Goal: Task Accomplishment & Management: Manage account settings

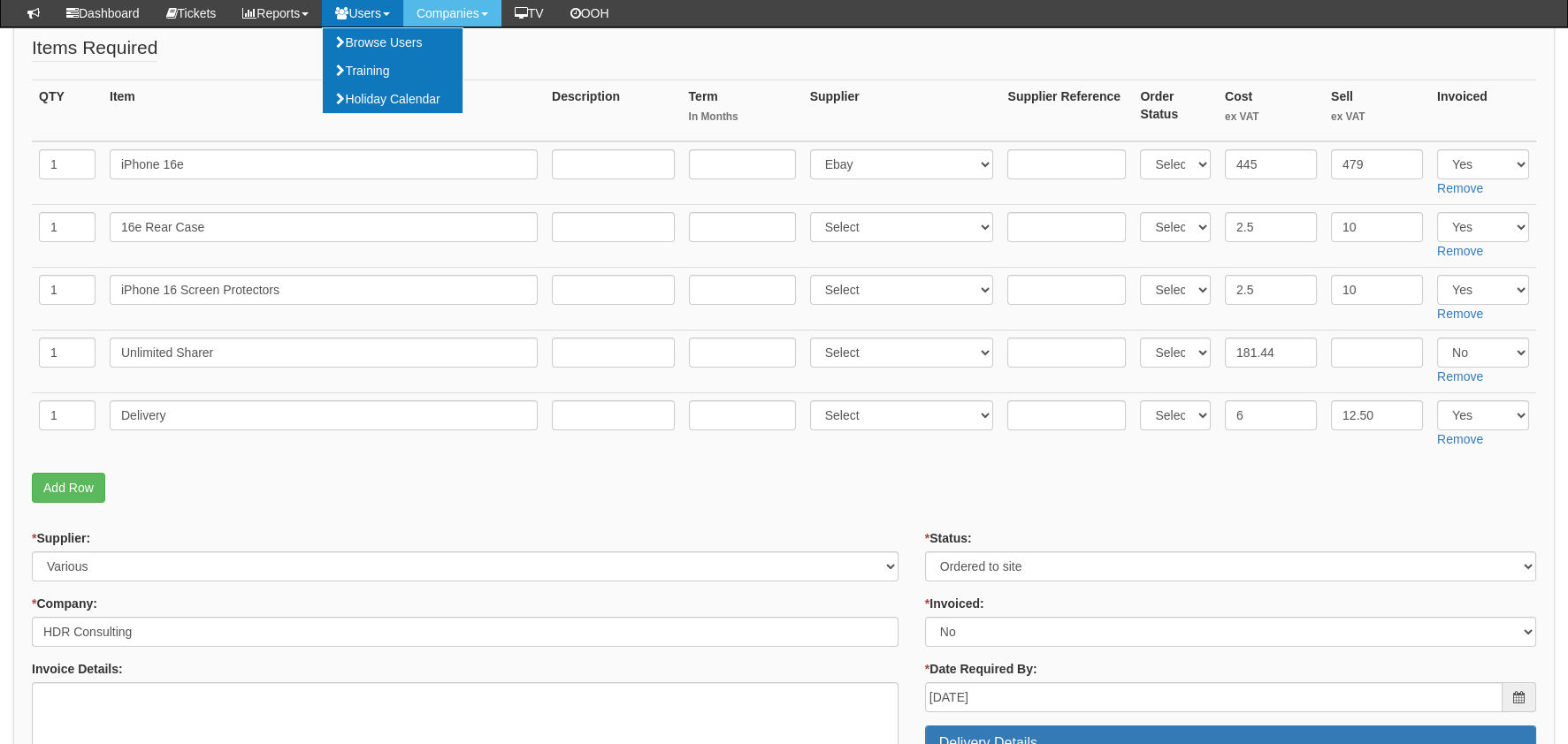
scroll to position [265, 0]
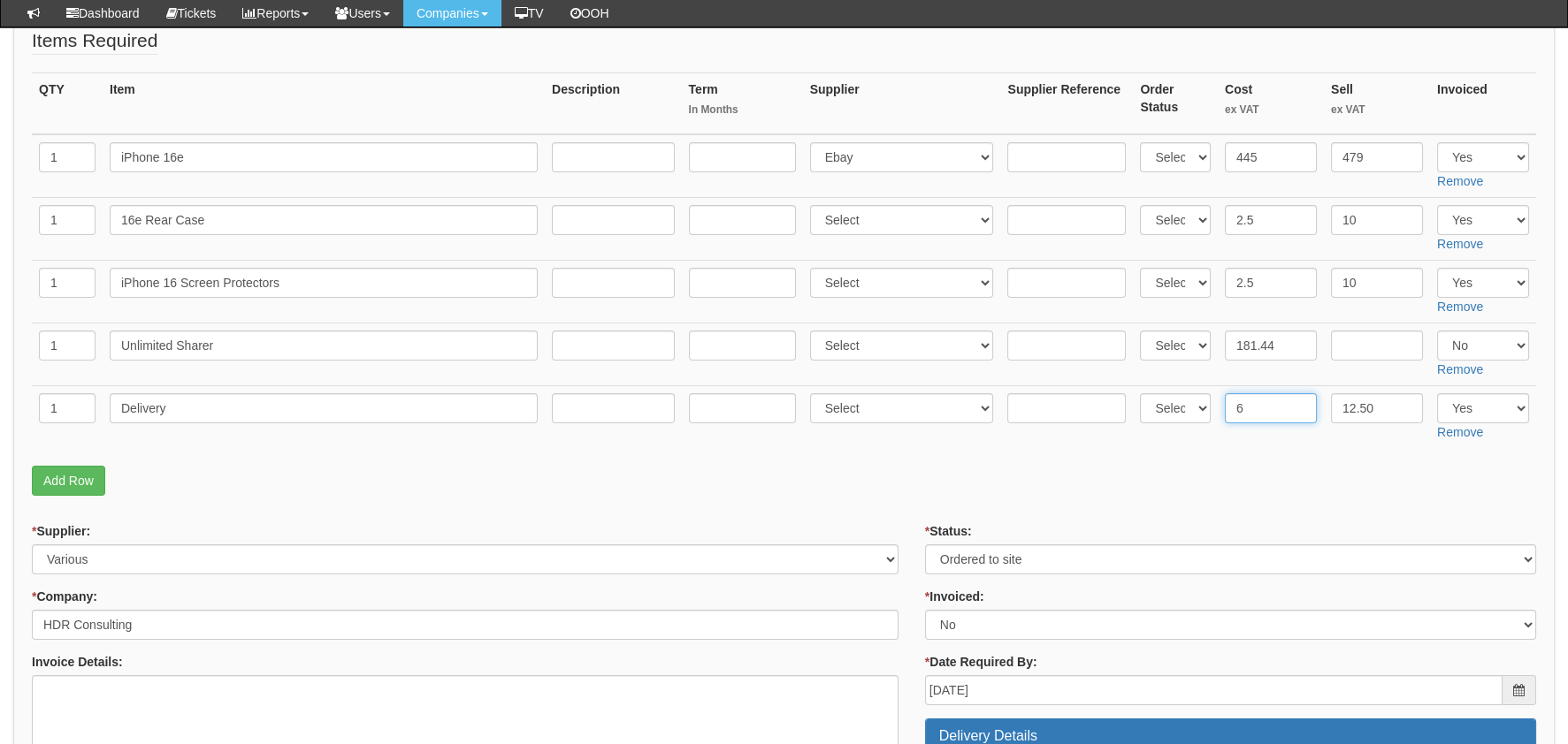
drag, startPoint x: 1275, startPoint y: 410, endPoint x: 1266, endPoint y: 406, distance: 9.8
click at [1266, 406] on input "6" at bounding box center [1271, 408] width 92 height 30
drag, startPoint x: 1268, startPoint y: 401, endPoint x: 1216, endPoint y: 400, distance: 52.0
click at [1216, 400] on tr "1 Delivery Select 123 REG.co.uk 1Password 3 4Gon AA Jones Electric Ltd Abzorb A…" at bounding box center [784, 417] width 1505 height 63
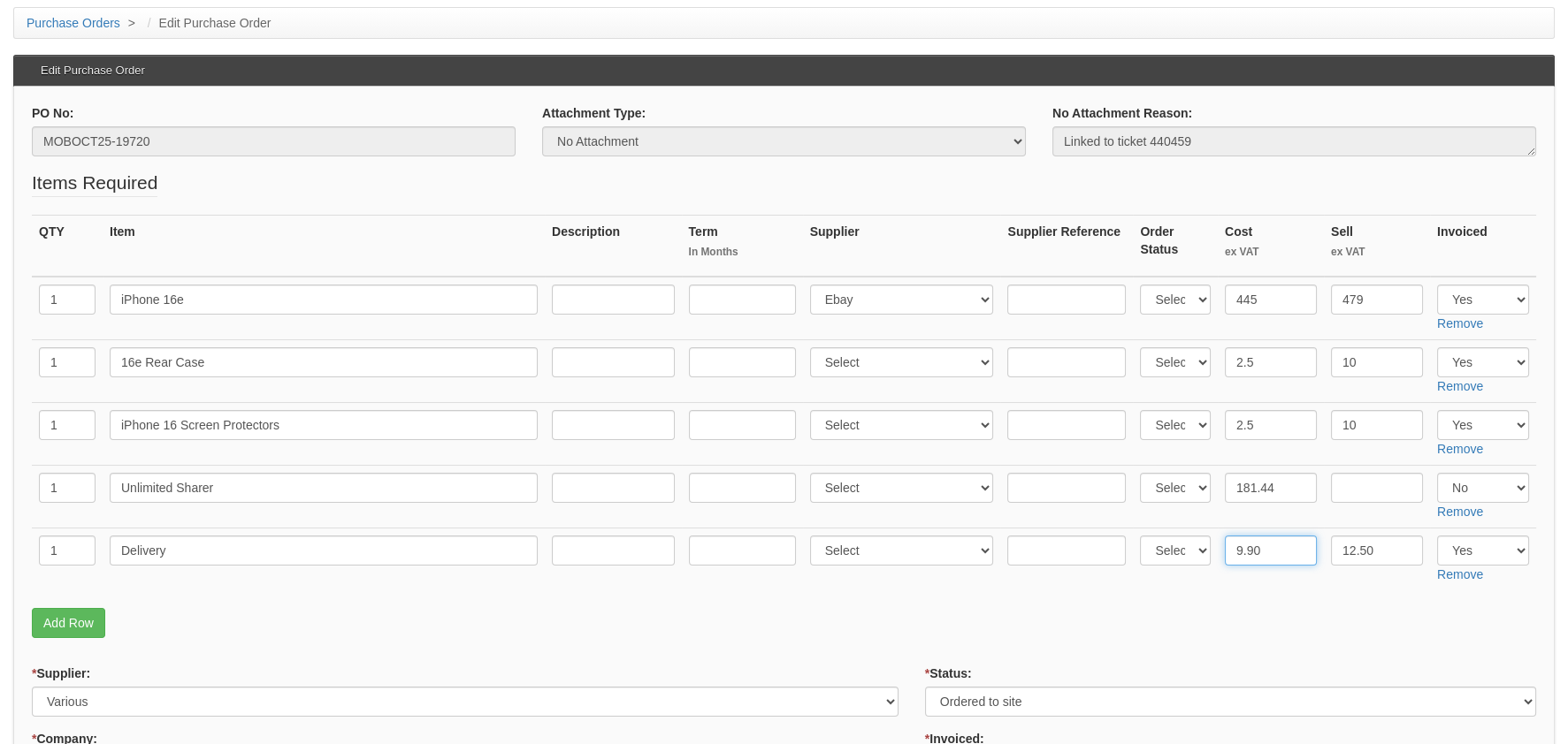
scroll to position [352, 0]
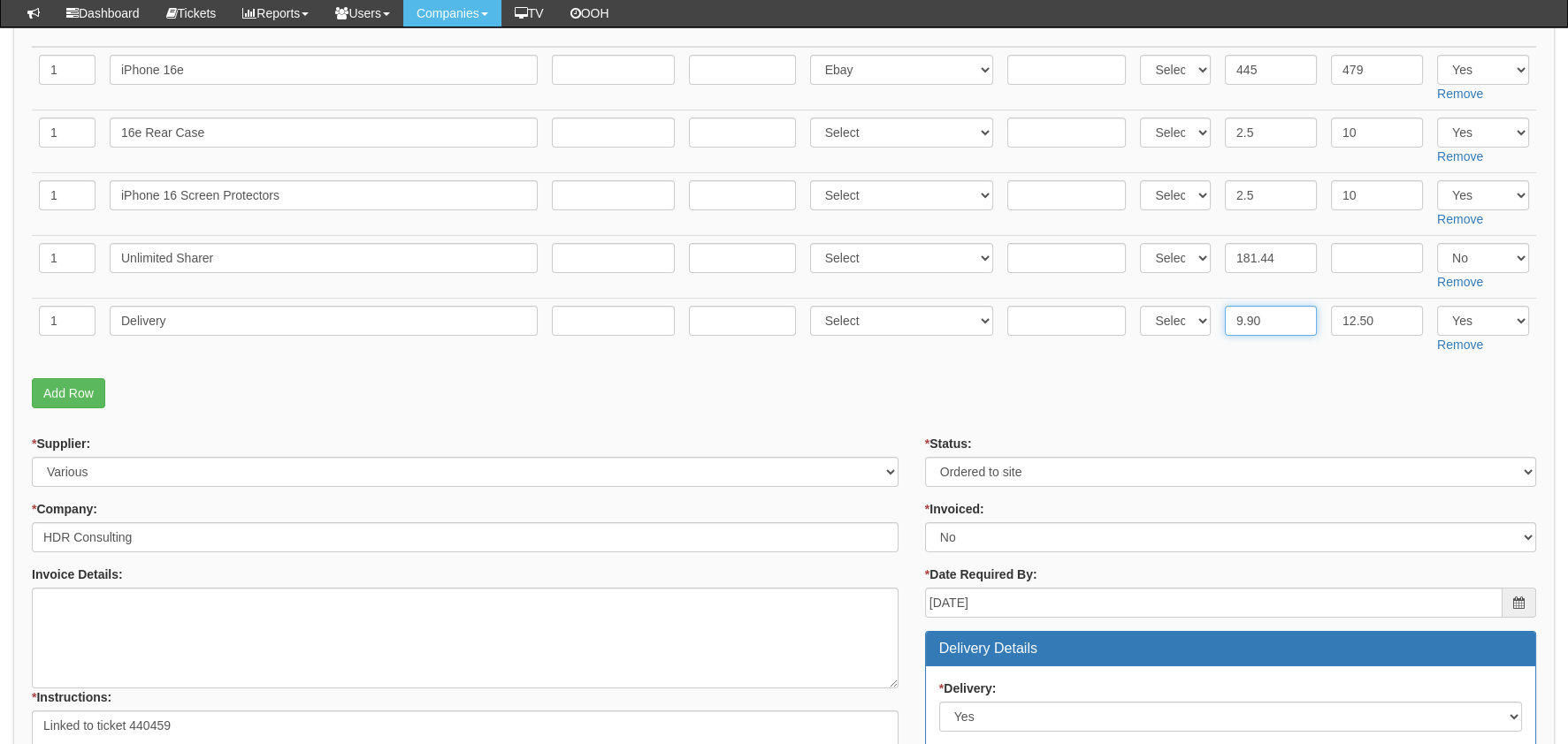
type input "9.90"
click at [234, 317] on input "Delivery" at bounding box center [323, 321] width 428 height 30
type input "Delivery and RM"
drag, startPoint x: 392, startPoint y: 400, endPoint x: 337, endPoint y: 440, distance: 68.0
click at [392, 400] on p "Add Row" at bounding box center [784, 393] width 1505 height 30
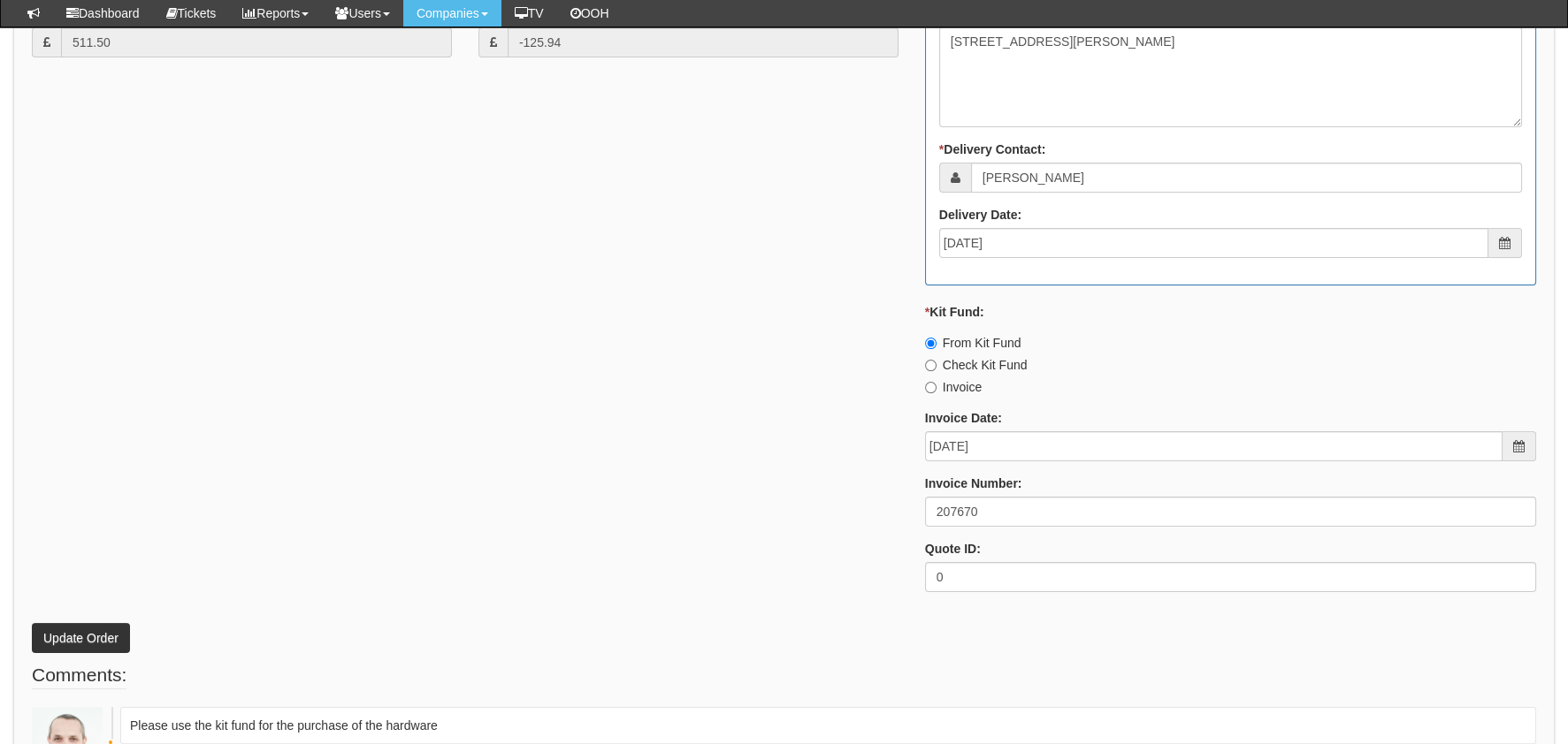
scroll to position [1287, 0]
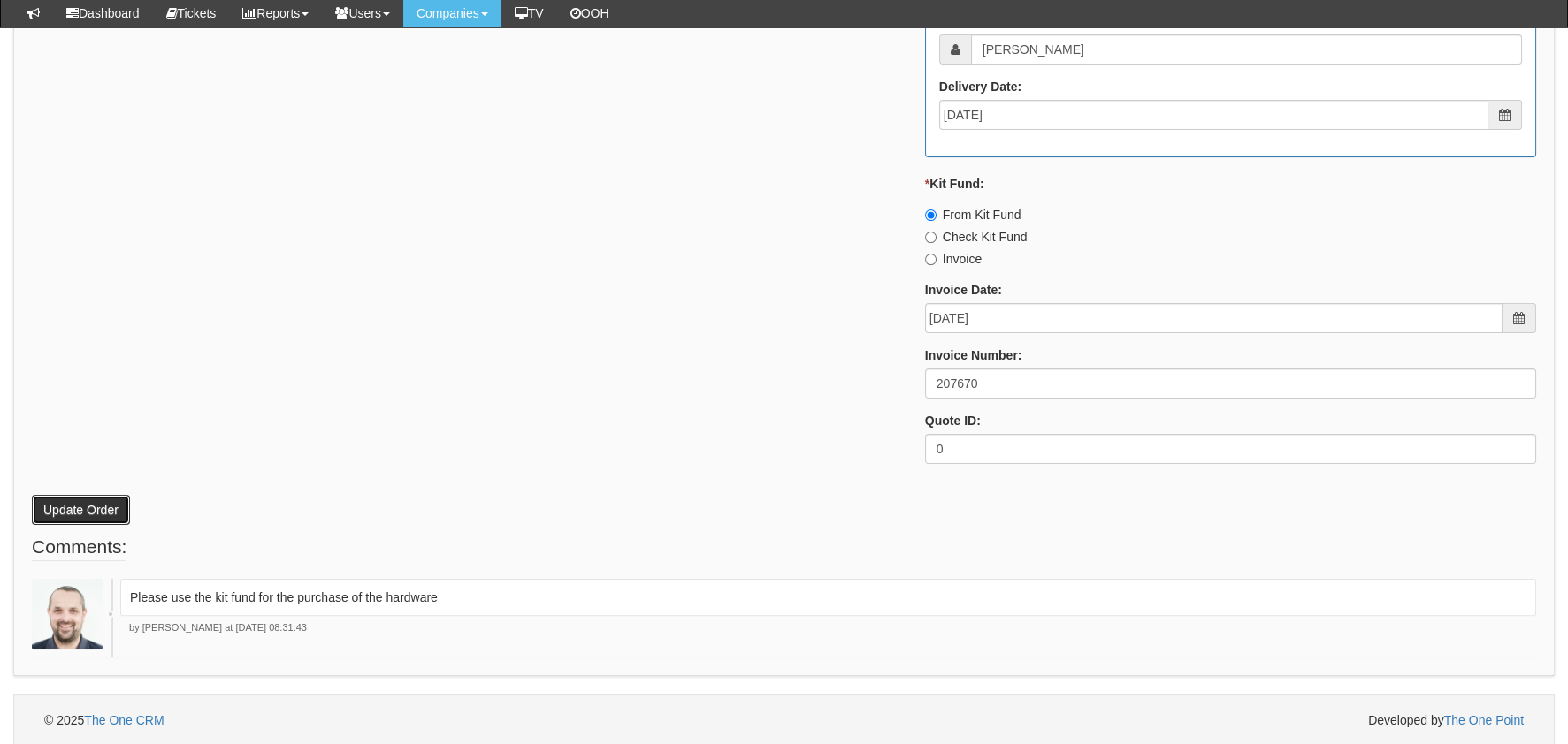
click at [63, 507] on button "Update Order" at bounding box center [81, 509] width 98 height 30
